Goal: Task Accomplishment & Management: Manage account settings

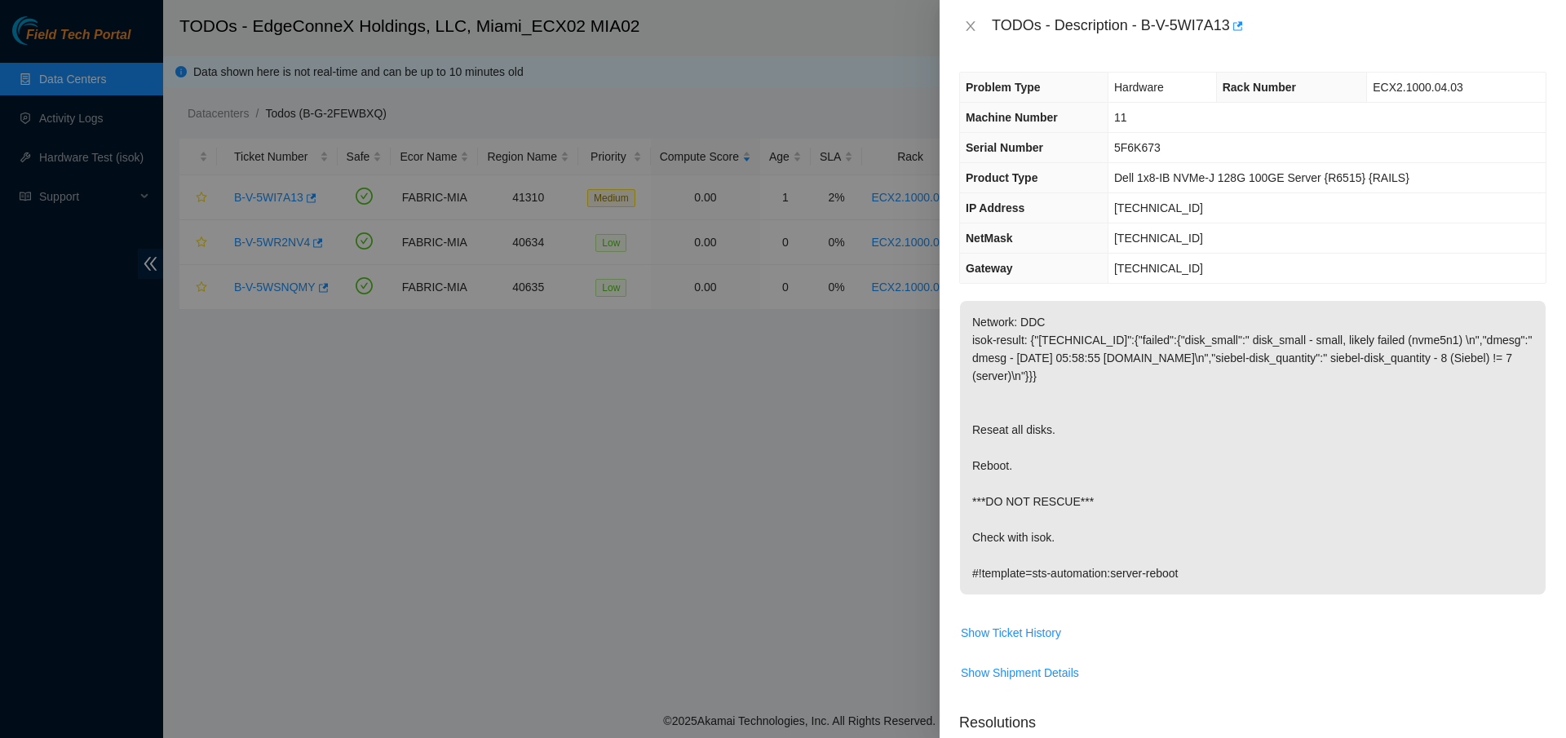
scroll to position [423, 0]
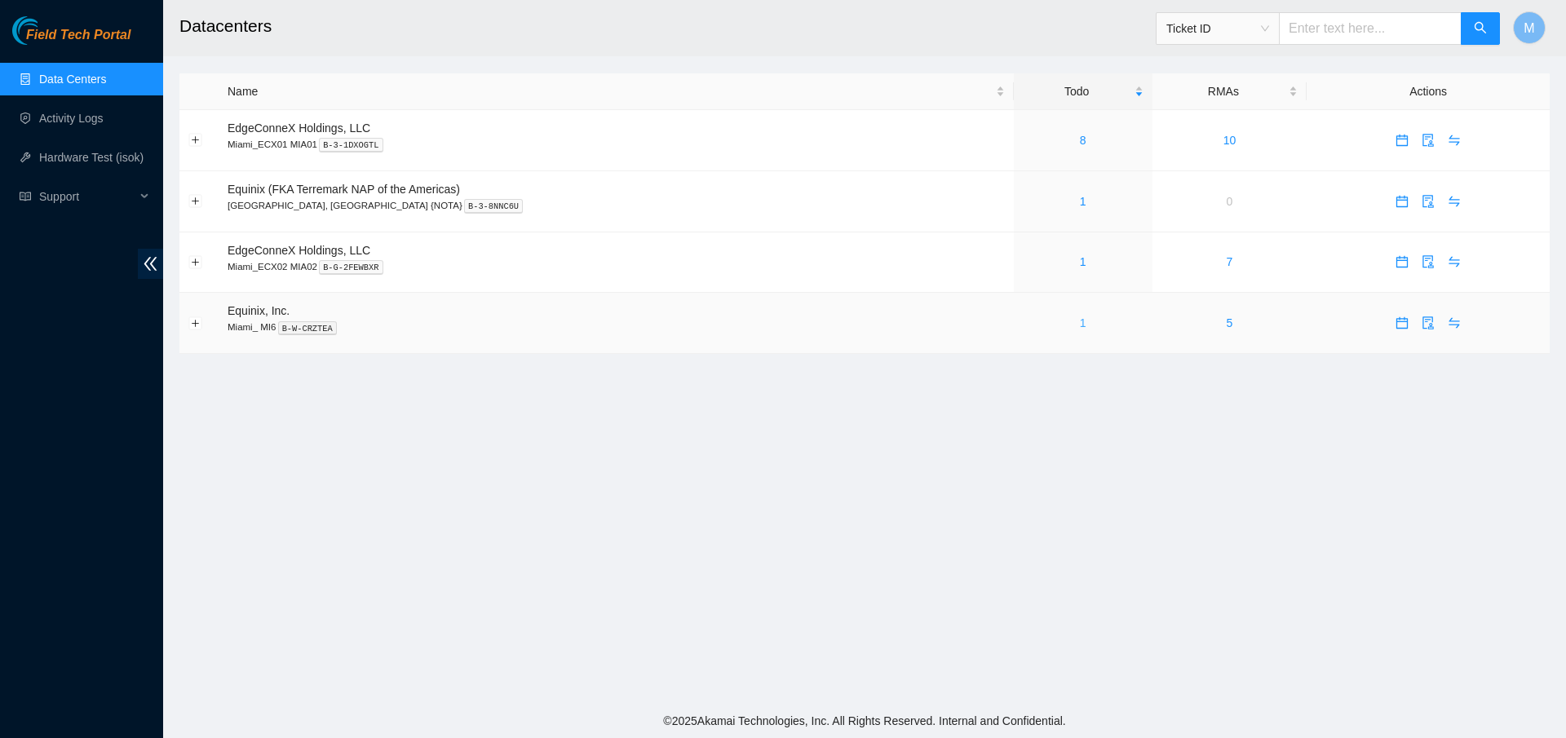
click at [1080, 325] on link "1" at bounding box center [1083, 322] width 7 height 13
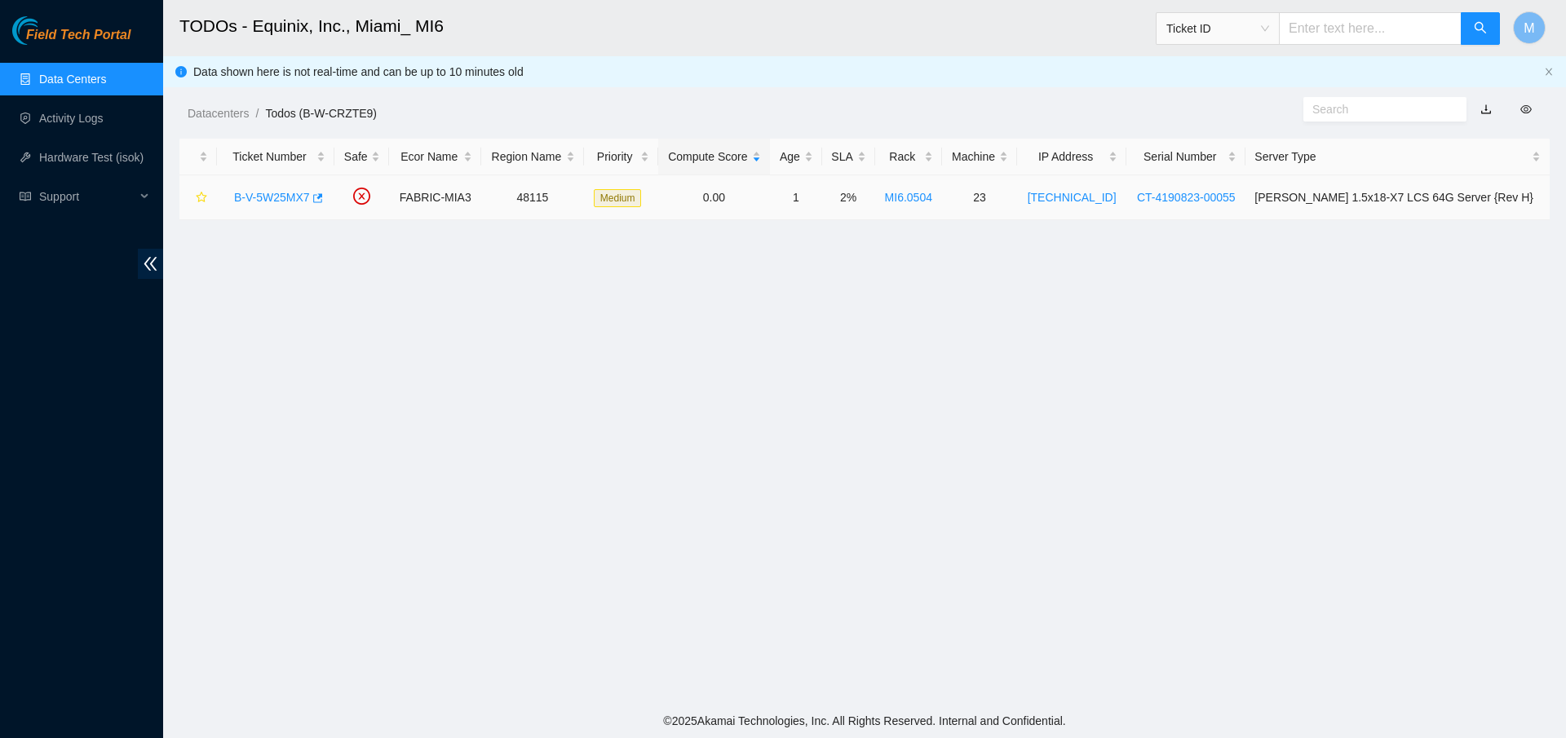
click at [277, 194] on link "B-V-5W25MX7" at bounding box center [272, 197] width 76 height 13
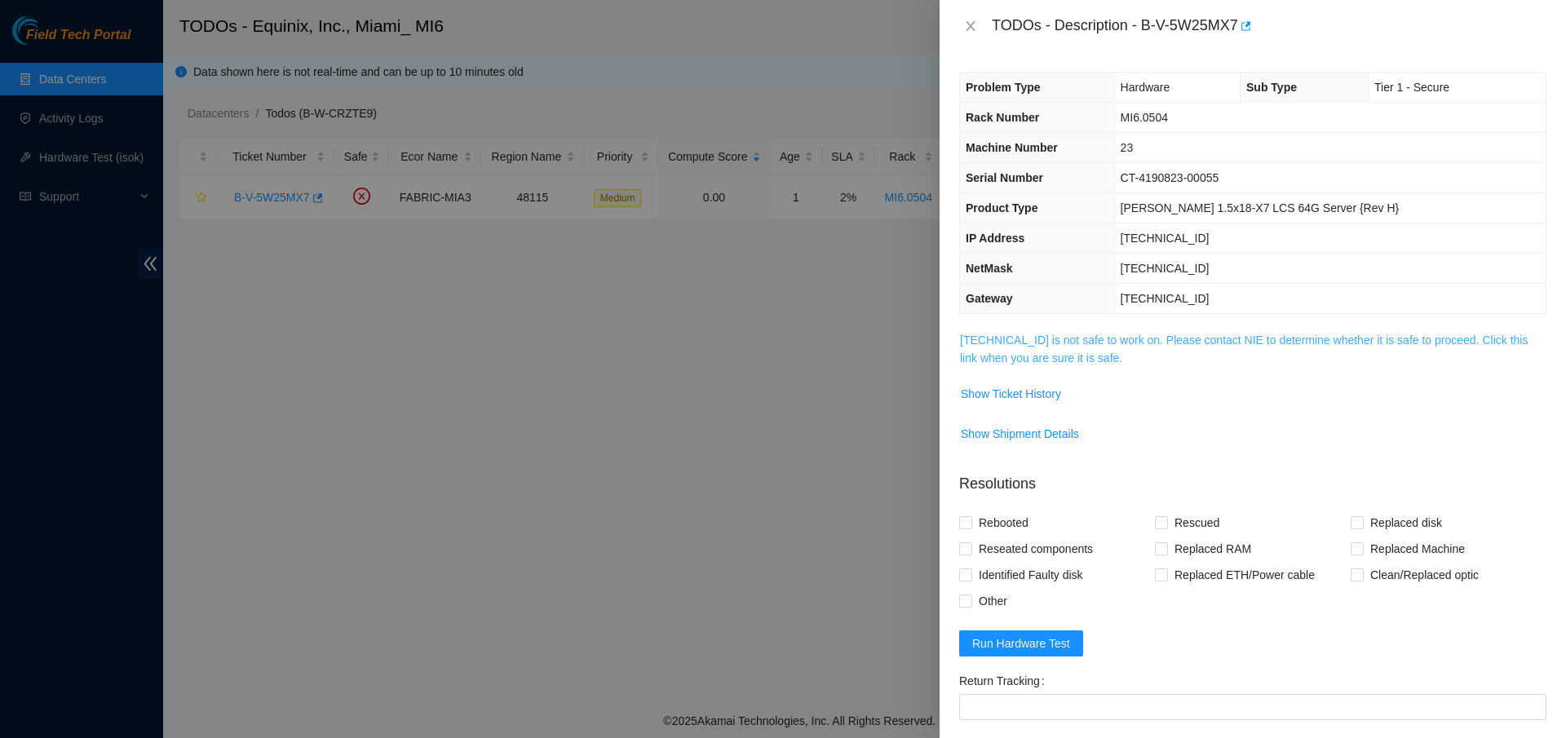
click at [1010, 341] on link "[TECHNICAL_ID] is not safe to work on. Please contact NIE to determine whether …" at bounding box center [1244, 349] width 568 height 31
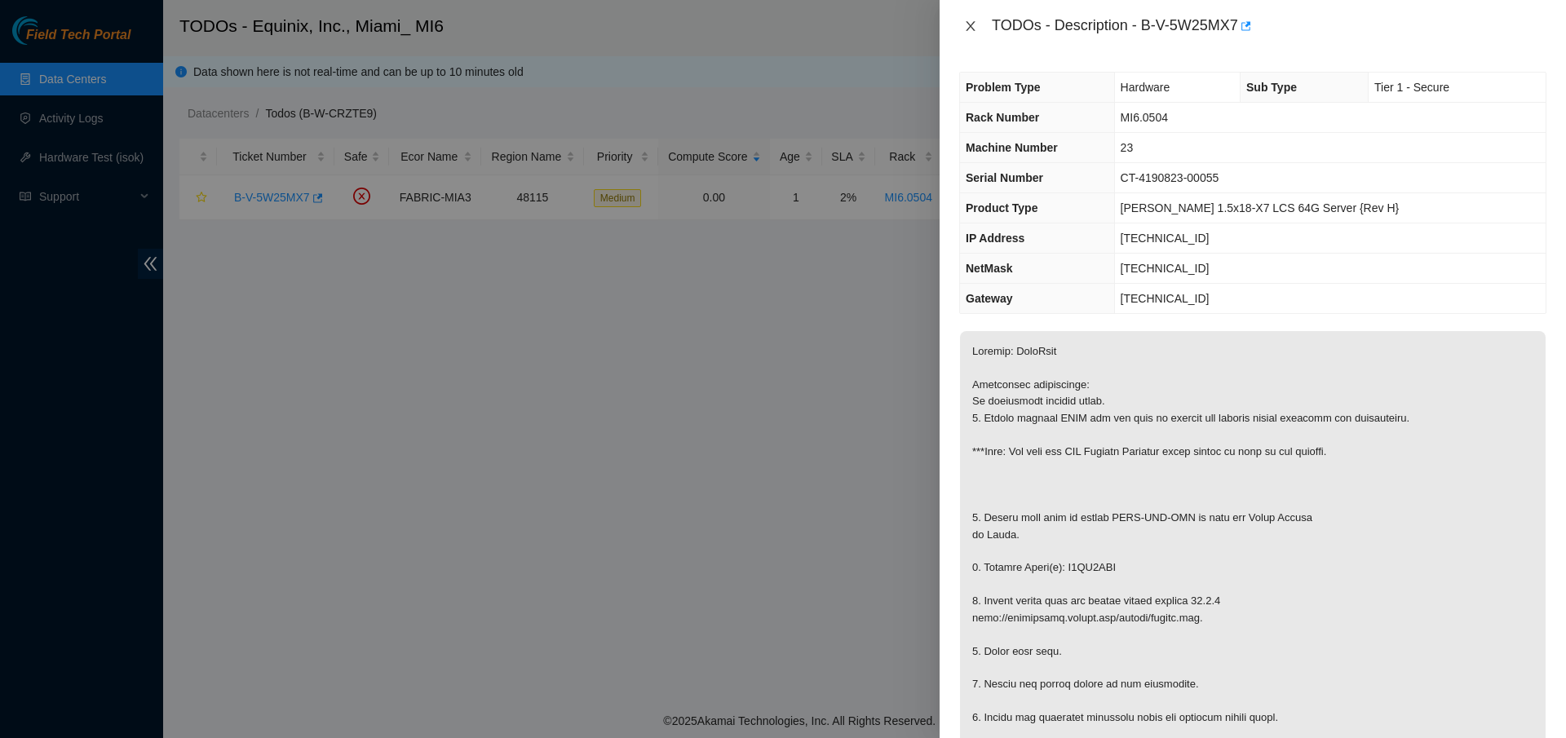
click at [975, 24] on icon "close" at bounding box center [970, 26] width 13 height 13
